Goal: Information Seeking & Learning: Learn about a topic

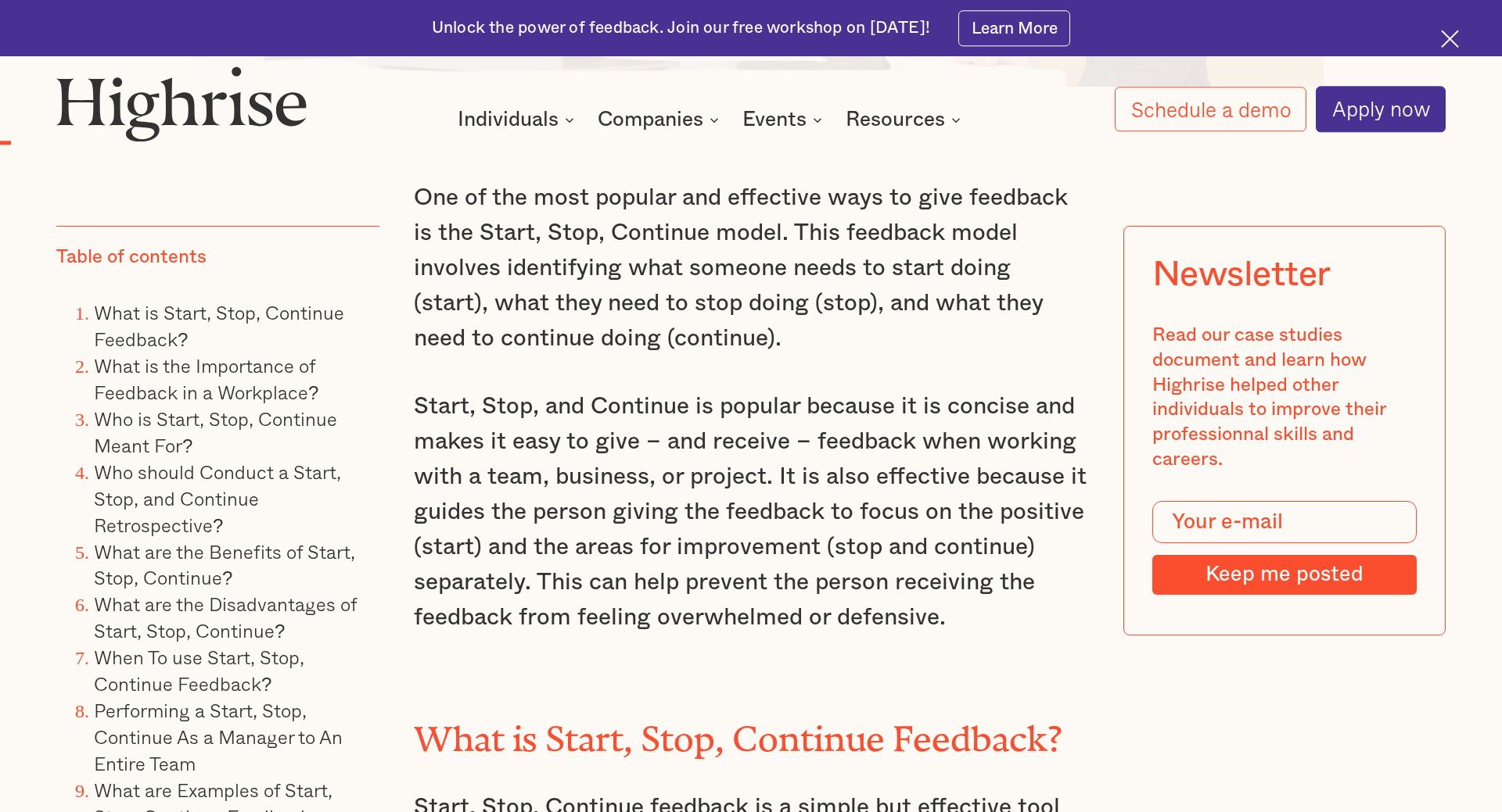
scroll to position [1356, 0]
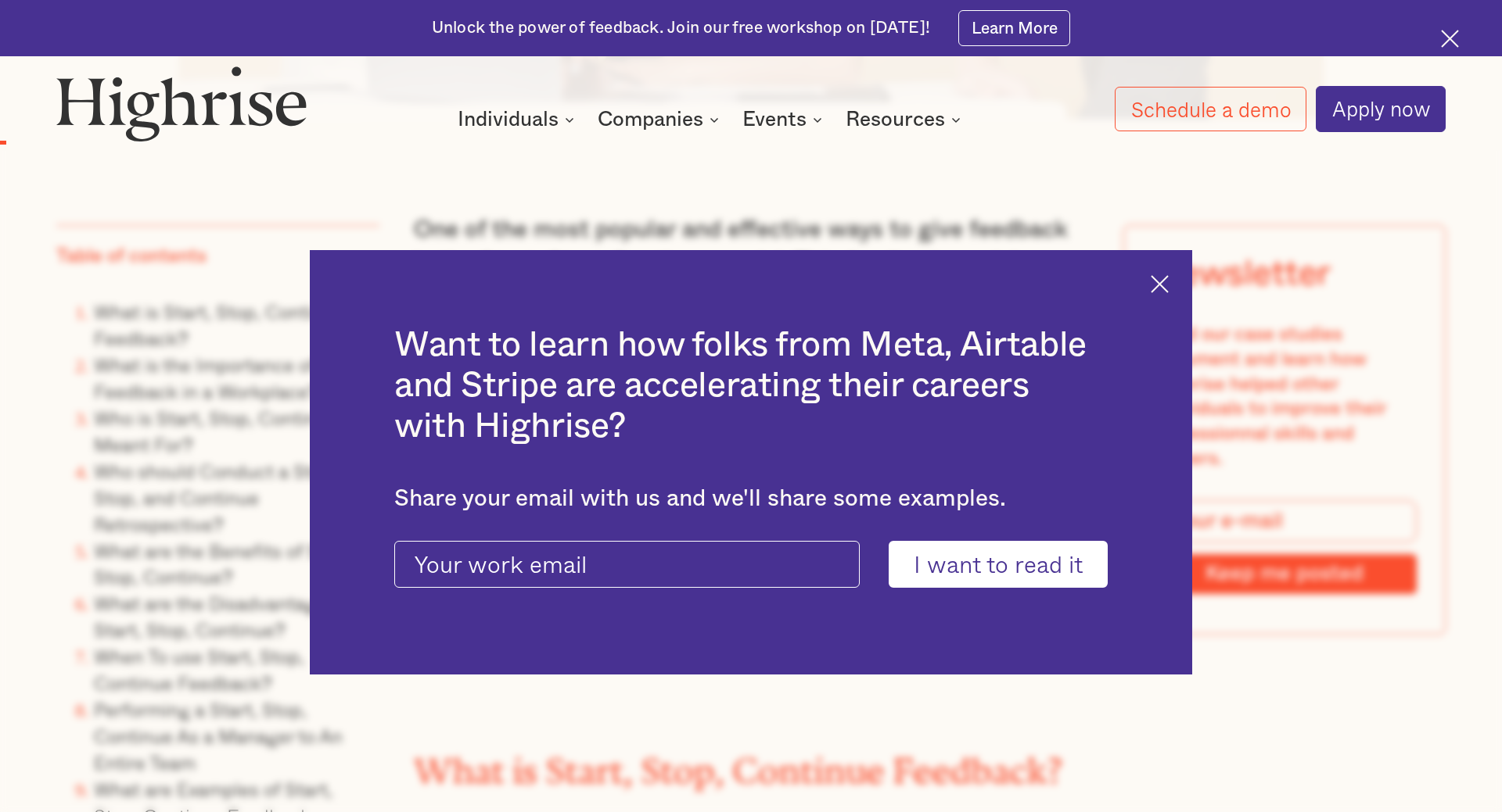
click at [1150, 287] on div "Want to learn how folks from Meta, Airtable and Stripe are accelerating their c…" at bounding box center [751, 462] width 882 height 425
click at [1159, 281] on img at bounding box center [1159, 285] width 18 height 18
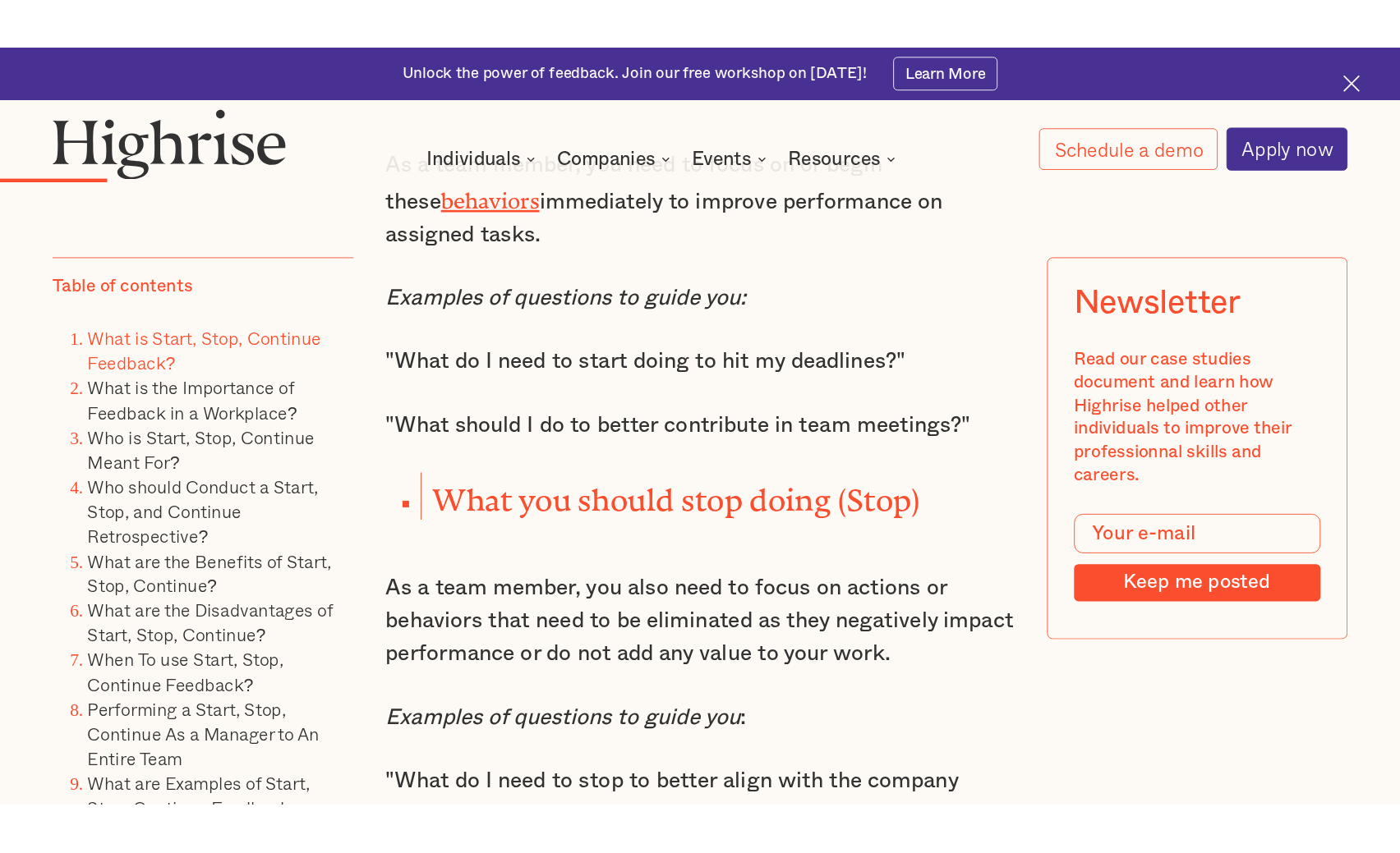
scroll to position [2681, 0]
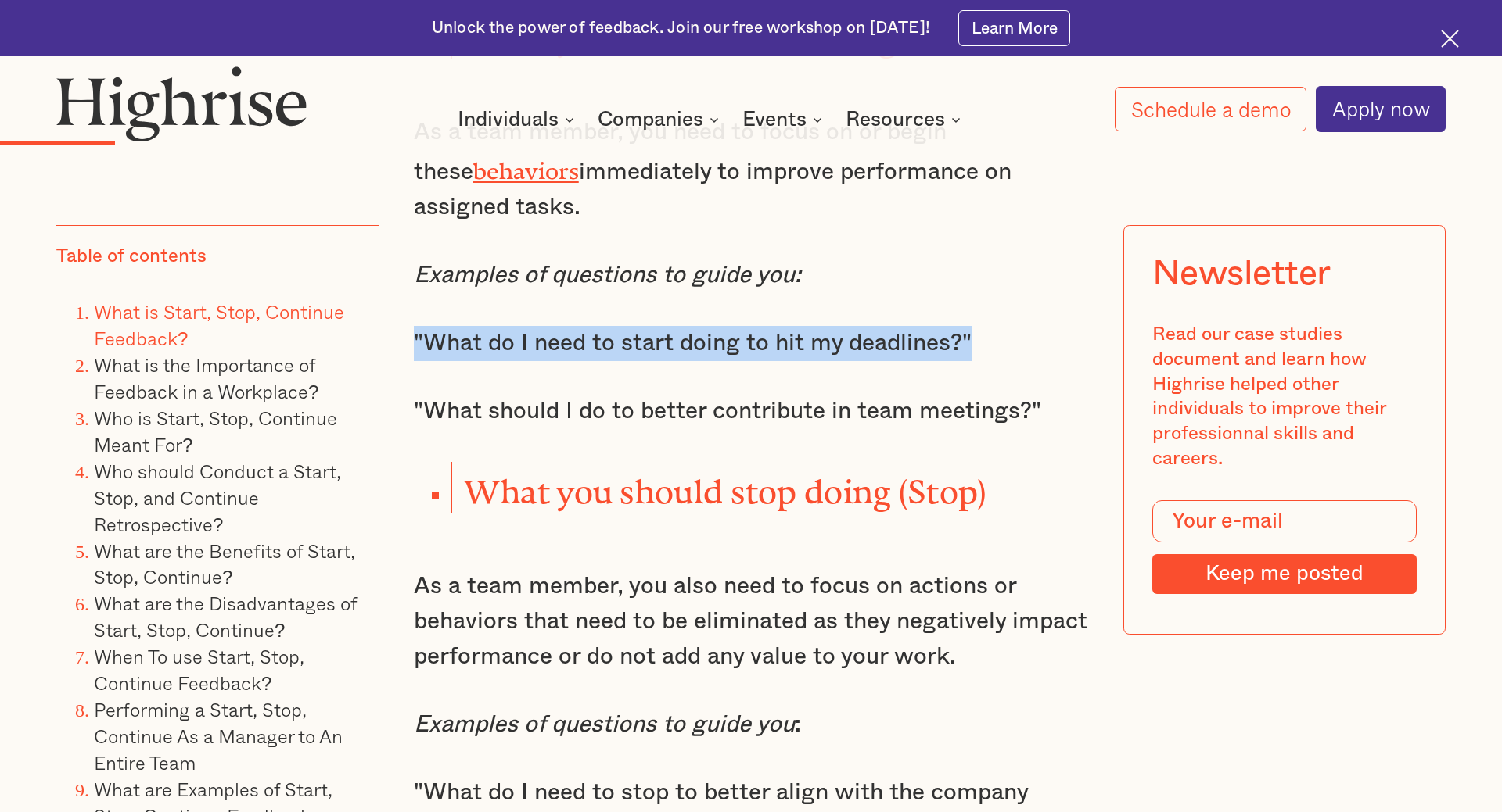
drag, startPoint x: 973, startPoint y: 329, endPoint x: 416, endPoint y: 327, distance: 557.0
click at [416, 327] on p ""What do I need to start doing to hit my deadlines?"" at bounding box center [751, 343] width 675 height 35
copy p ""What do I need to start doing to hit my deadlines?""
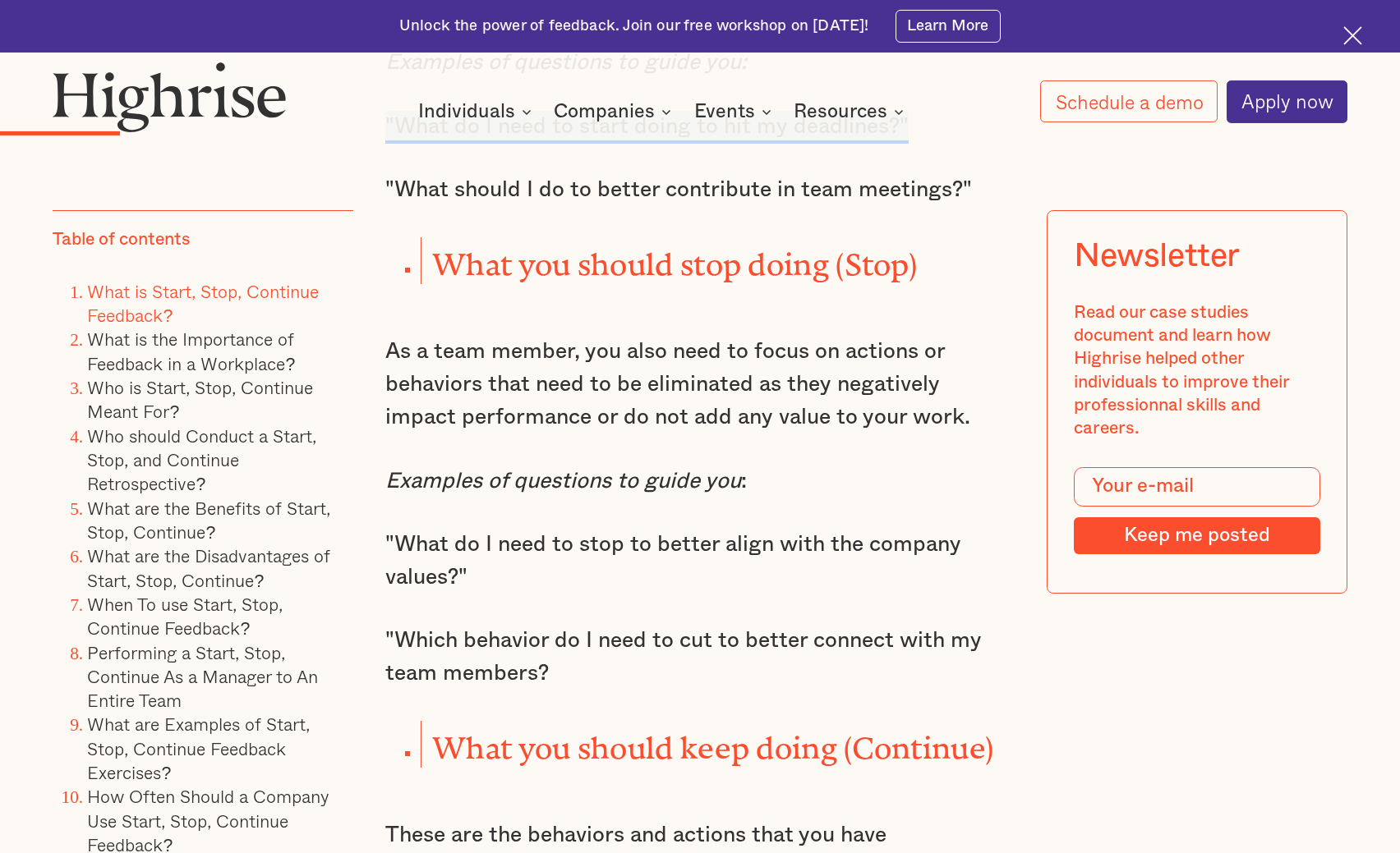
scroll to position [2430, 0]
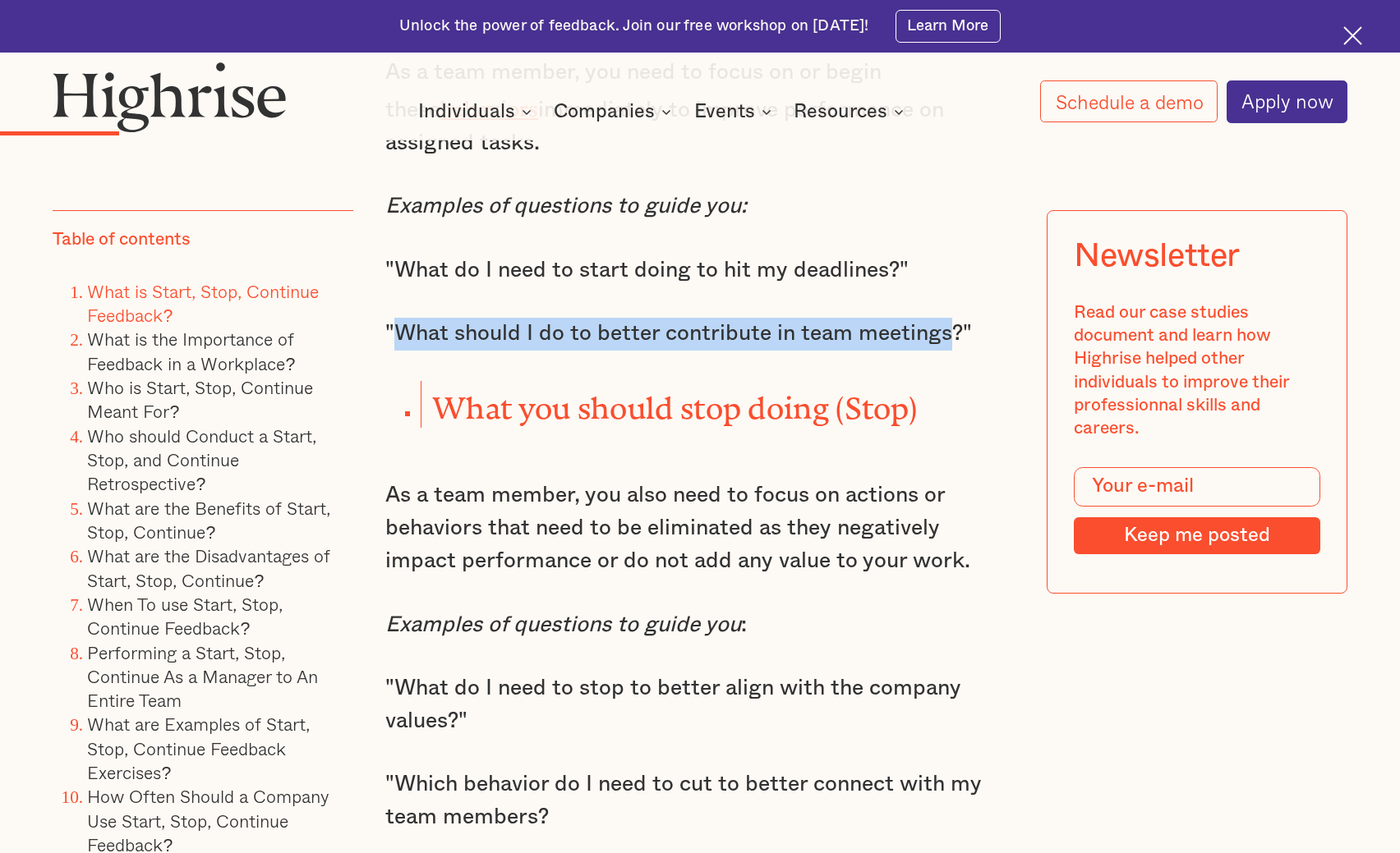
drag, startPoint x: 397, startPoint y: 325, endPoint x: 948, endPoint y: 330, distance: 551.0
click at [948, 330] on p ""What should I do to better contribute in team meetings?"" at bounding box center [700, 334] width 628 height 33
copy p "What should I do to better contribute in team meetings"
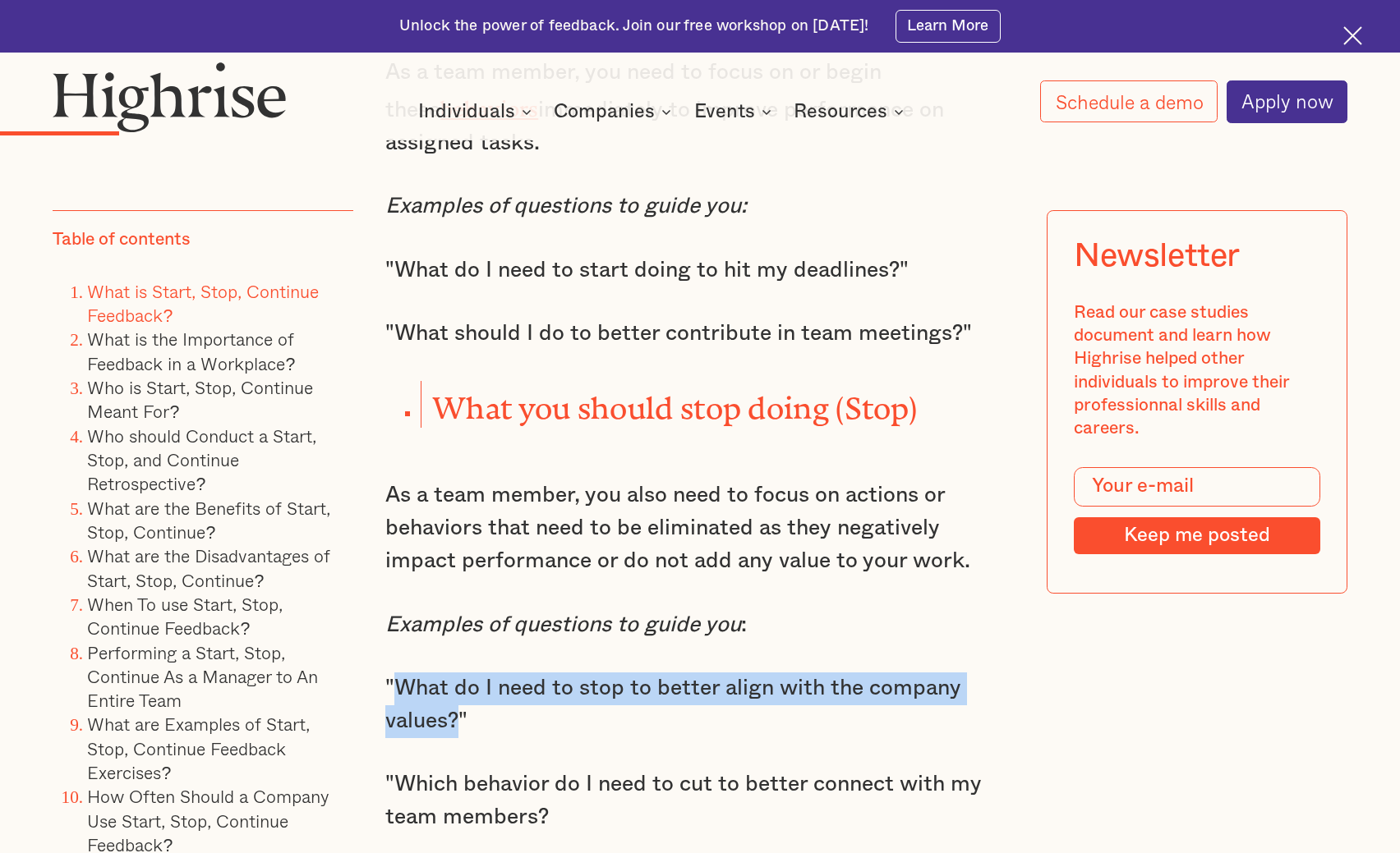
drag, startPoint x: 458, startPoint y: 705, endPoint x: 400, endPoint y: 670, distance: 67.7
click at [400, 673] on p ""What do I need to stop to better align with the company values?"" at bounding box center [700, 705] width 628 height 65
copy p "What do I need to stop to better align with the company values?"
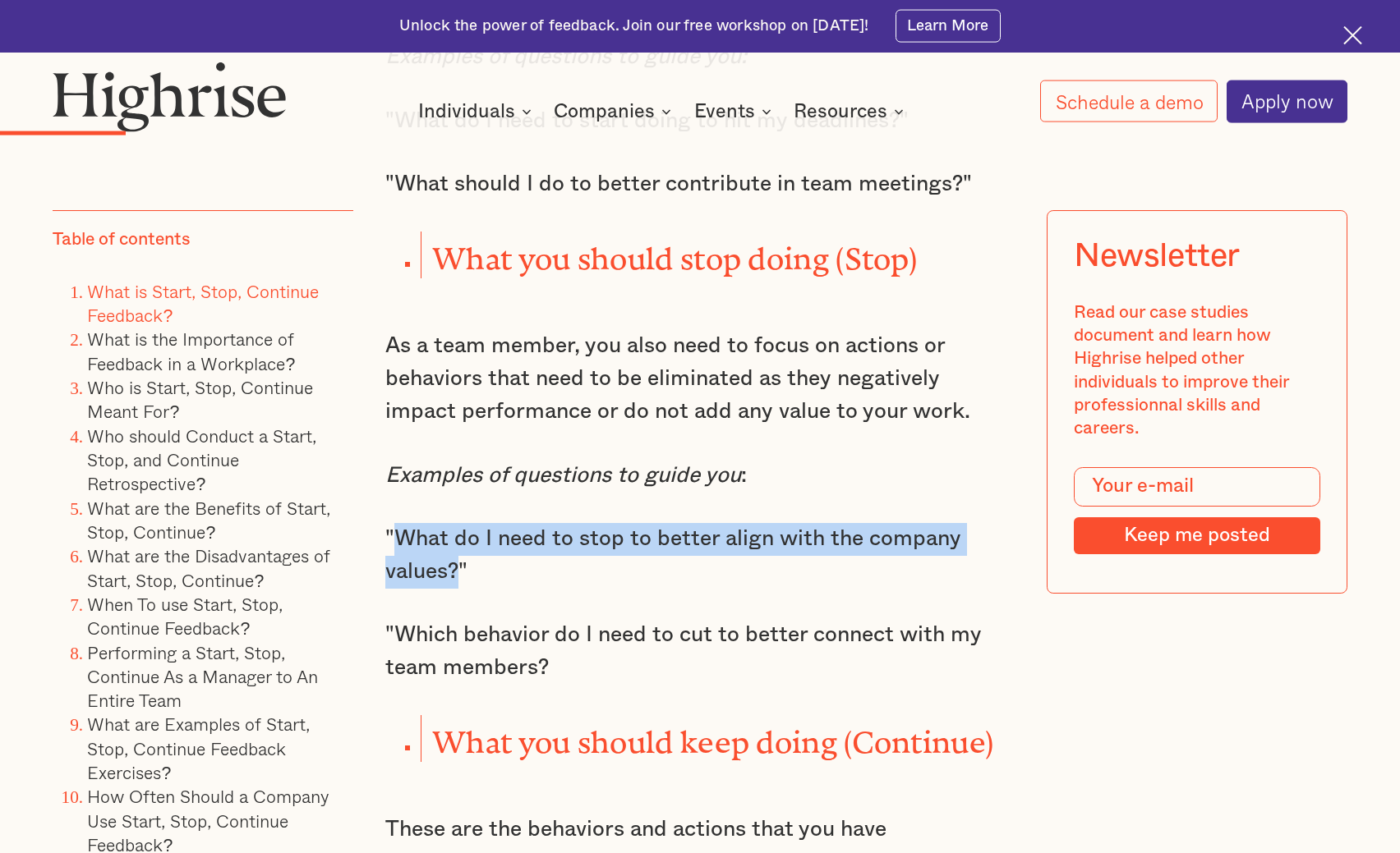
scroll to position [2597, 0]
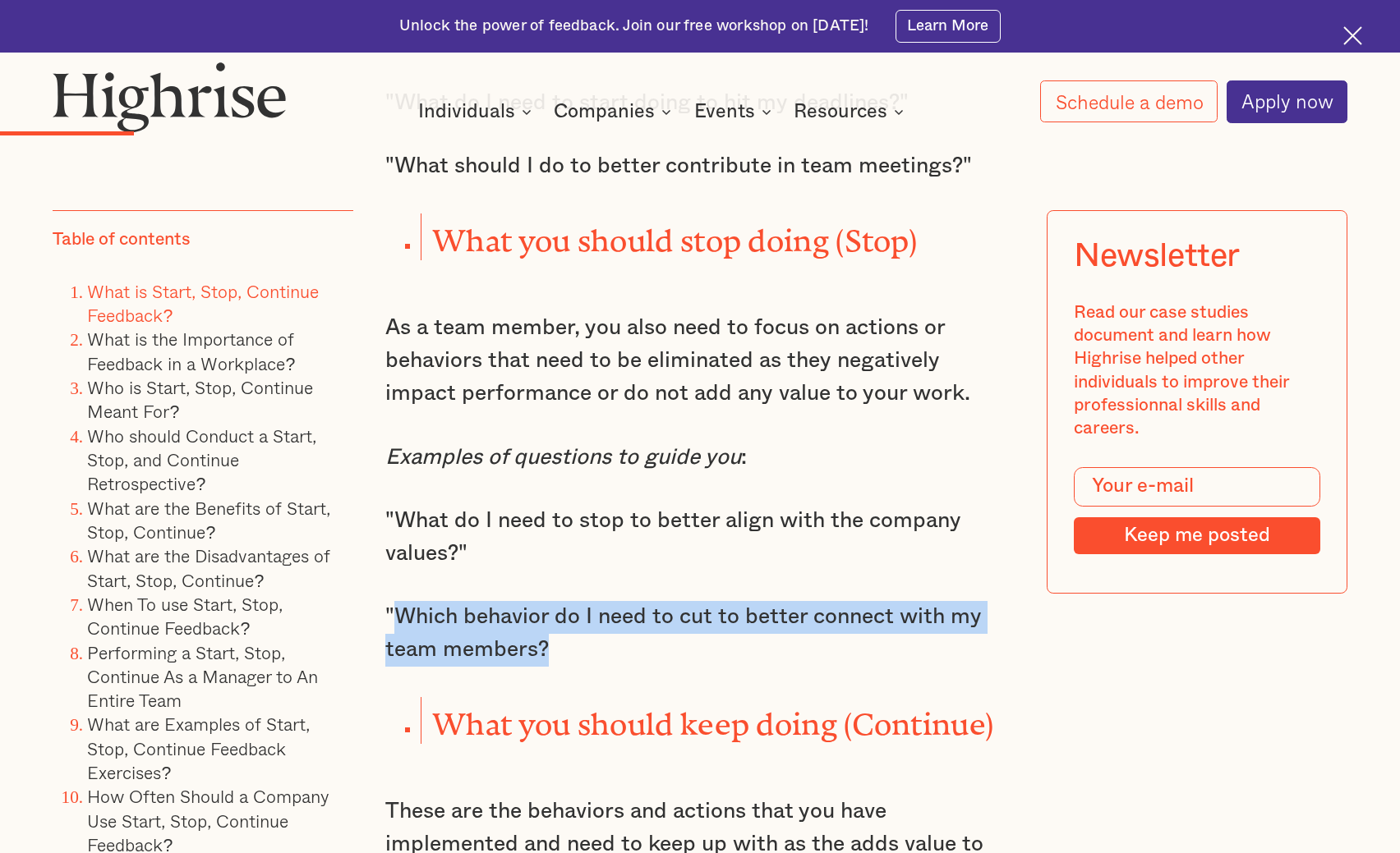
drag, startPoint x: 548, startPoint y: 637, endPoint x: 397, endPoint y: 603, distance: 154.8
click at [397, 603] on p ""Which behavior do I need to cut to better connect with my team members?" at bounding box center [700, 634] width 628 height 65
copy p "Which behavior do I need to cut to better connect with my team members?"
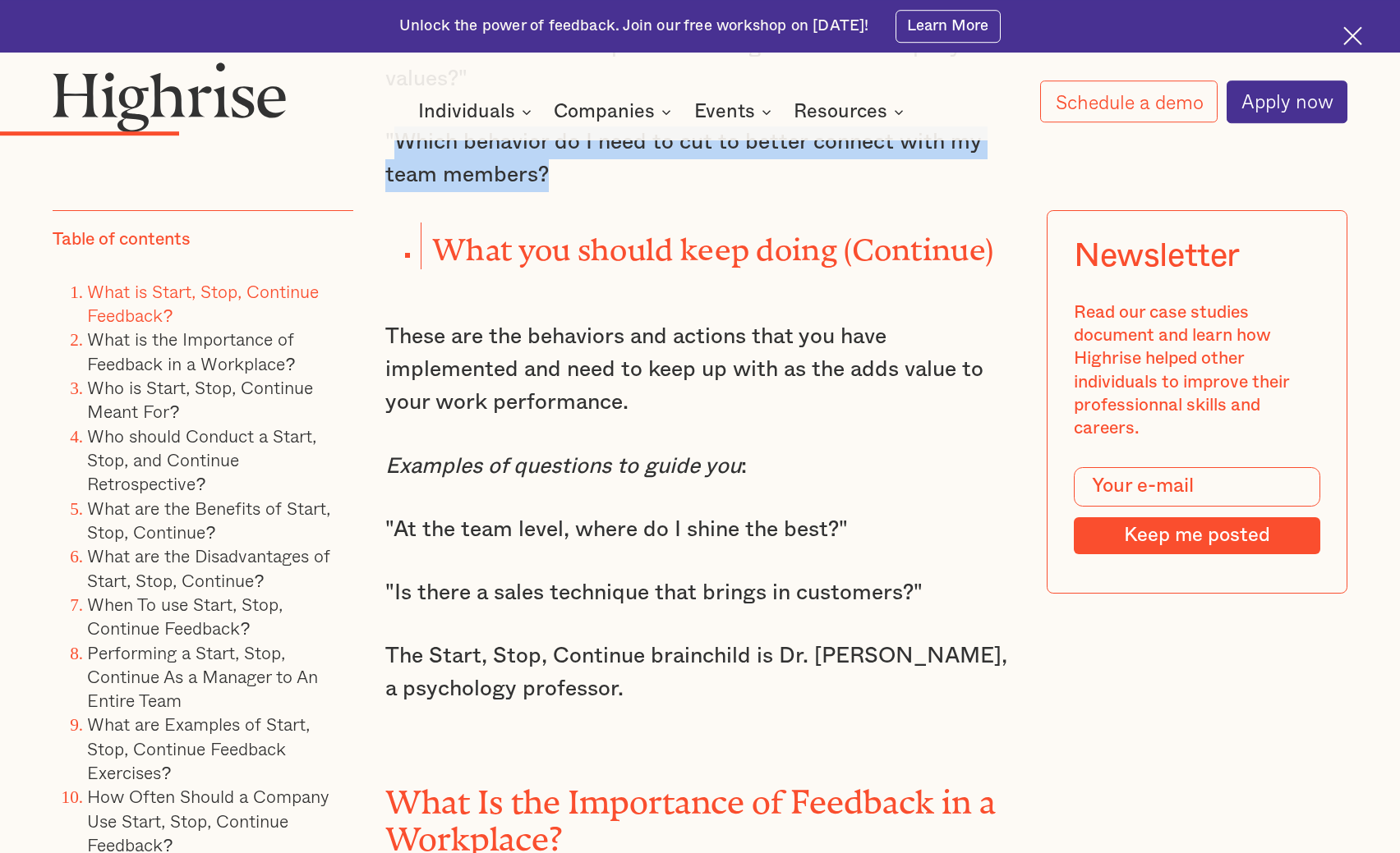
scroll to position [3100, 0]
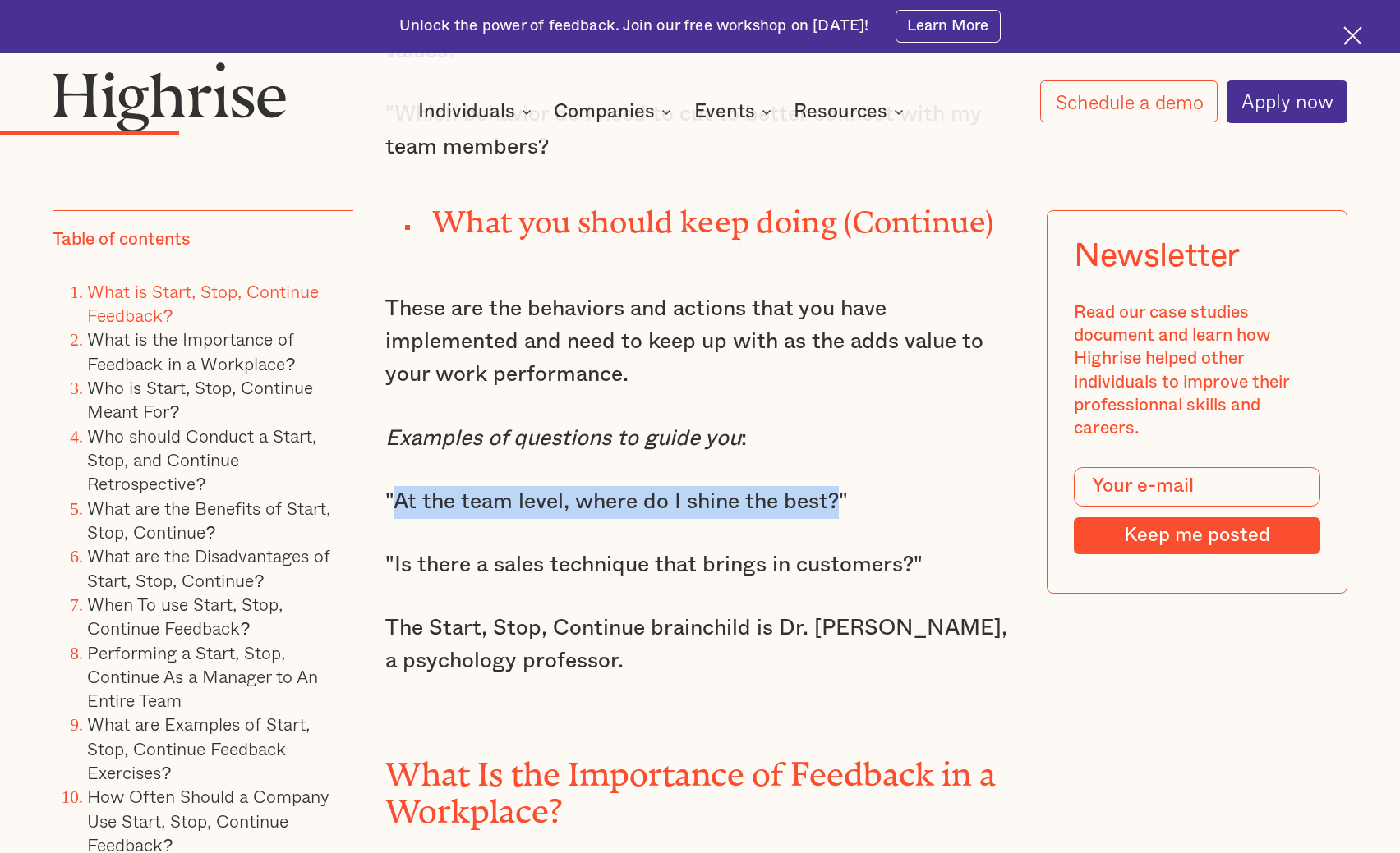
drag, startPoint x: 834, startPoint y: 480, endPoint x: 394, endPoint y: 477, distance: 440.0
click at [394, 486] on p ""At the team level, where do I shine the best?"" at bounding box center [700, 502] width 628 height 33
copy p "At the team level, where do I shine the best?"
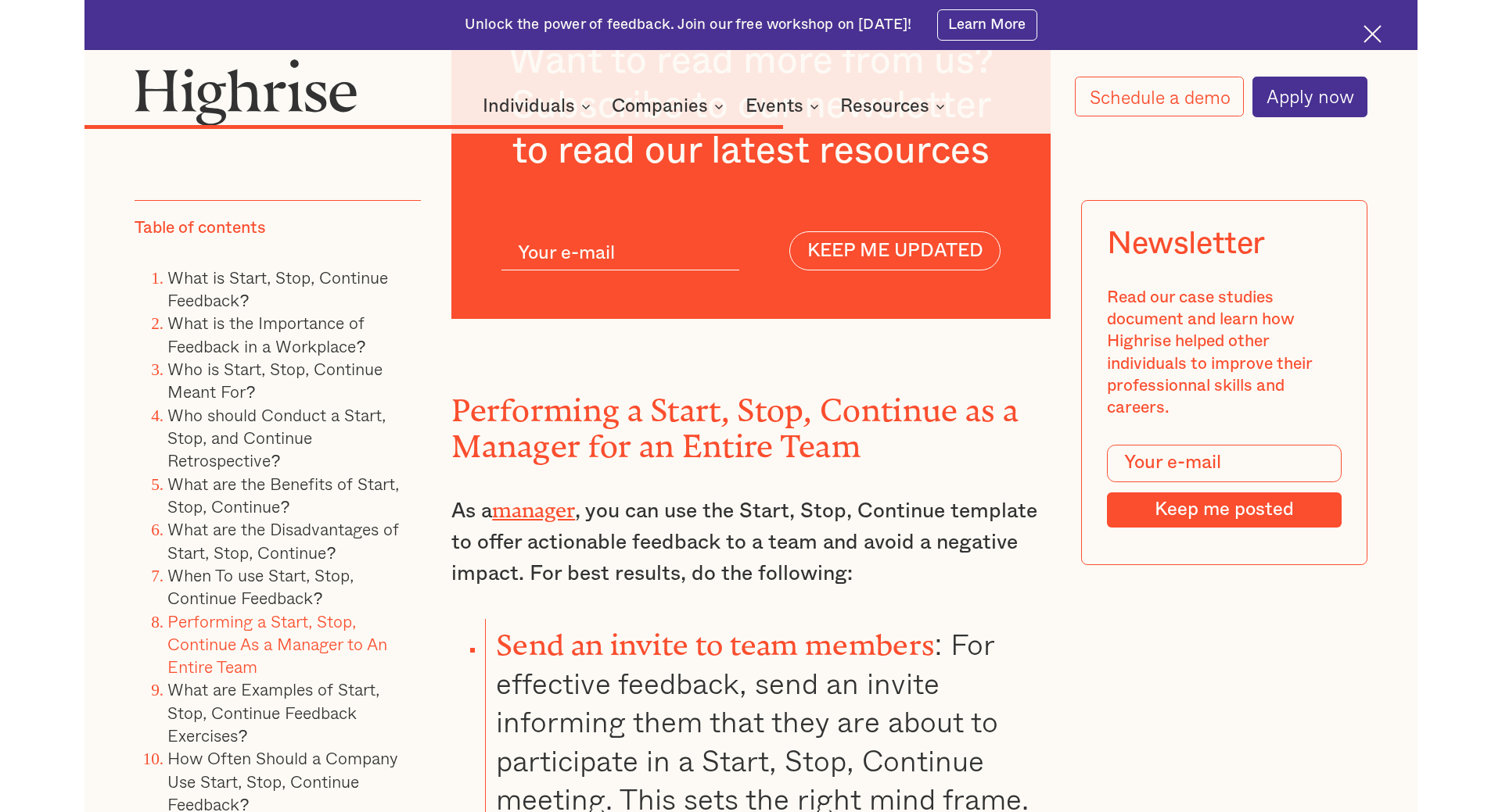
scroll to position [9092, 0]
